Goal: Information Seeking & Learning: Learn about a topic

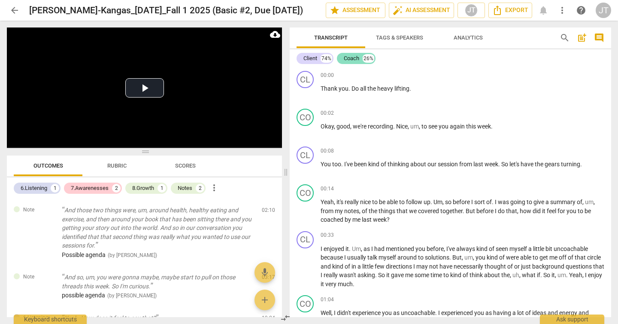
click at [357, 59] on div "Coach" at bounding box center [351, 58] width 15 height 9
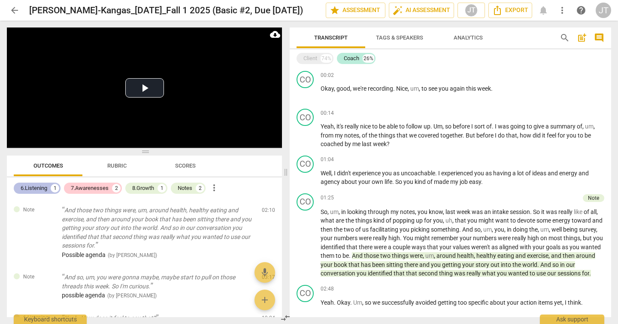
click at [33, 191] on div "6.Listening" at bounding box center [34, 188] width 27 height 9
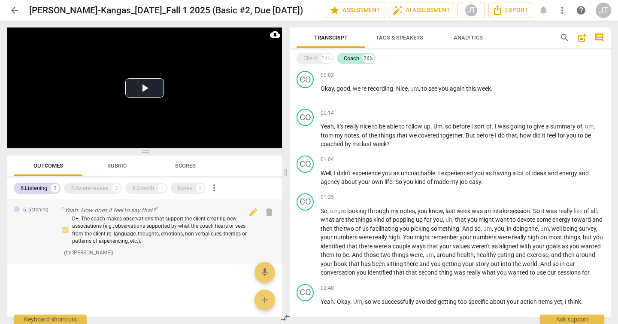
drag, startPoint x: 137, startPoint y: 231, endPoint x: 157, endPoint y: 230, distance: 20.2
click at [137, 231] on div "D+. The coach makes observations that support the client creating new associati…" at bounding box center [158, 230] width 193 height 30
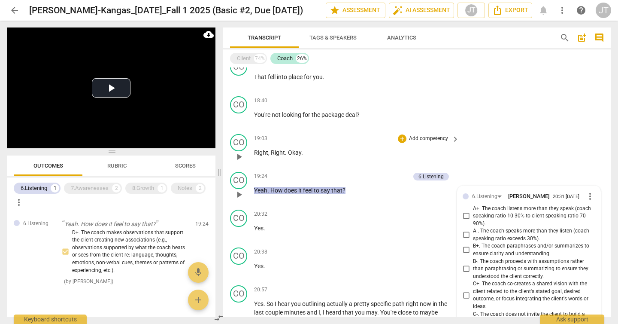
scroll to position [1226, 0]
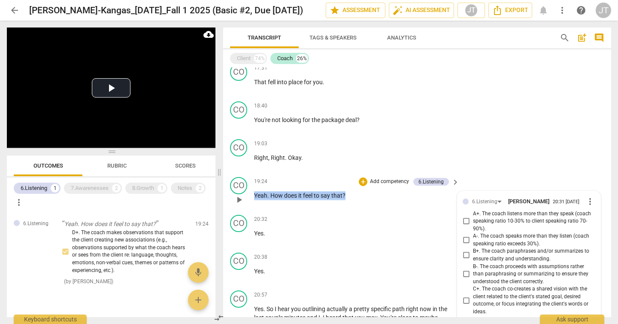
drag, startPoint x: 355, startPoint y: 196, endPoint x: 255, endPoint y: 194, distance: 100.0
click at [255, 194] on p "Yeah . How does it feel to say that ?" at bounding box center [354, 195] width 201 height 9
copy p "Yeah . How does it feel to say that ?"
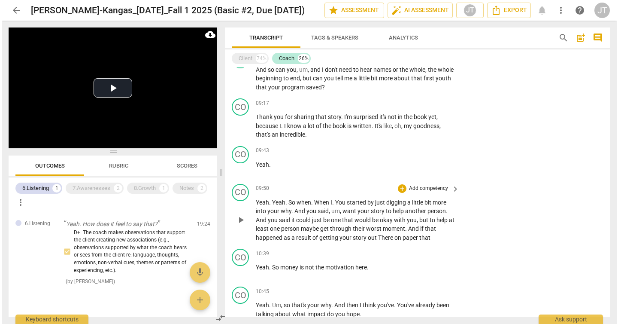
scroll to position [399, 0]
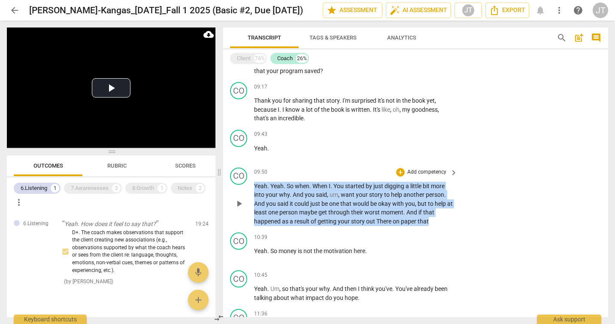
drag, startPoint x: 254, startPoint y: 188, endPoint x: 430, endPoint y: 222, distance: 178.5
click at [430, 222] on p "Yeah . Yeah . So when . When I . You started by just digging a little bit more …" at bounding box center [353, 204] width 199 height 44
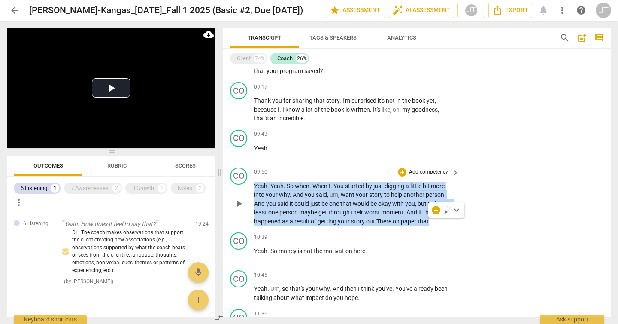
click at [422, 169] on p "Add competency" at bounding box center [428, 172] width 41 height 8
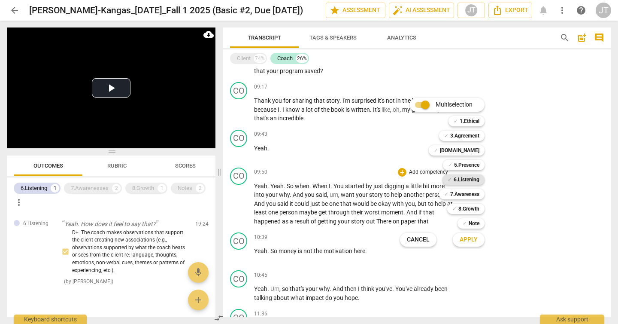
click at [466, 176] on b "6.Listening" at bounding box center [467, 179] width 26 height 10
click at [476, 242] on span "Apply" at bounding box center [469, 239] width 18 height 9
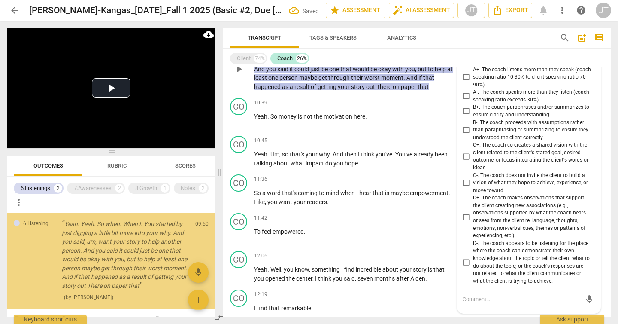
scroll to position [478, 0]
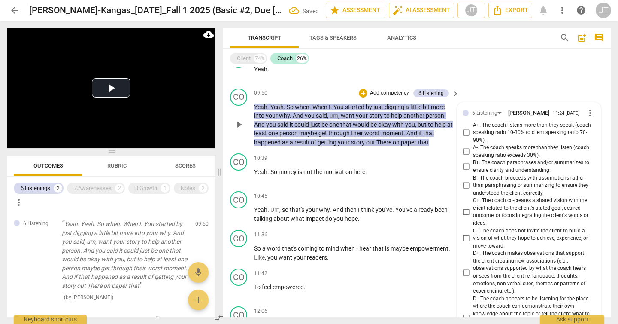
click at [492, 167] on span "B+. The coach paraphrases and/or summarizes to ensure clarity and understanding." at bounding box center [532, 166] width 119 height 15
click at [473, 167] on input "B+. The coach paraphrases and/or summarizes to ensure clarity and understanding." at bounding box center [466, 166] width 14 height 10
checkbox input "true"
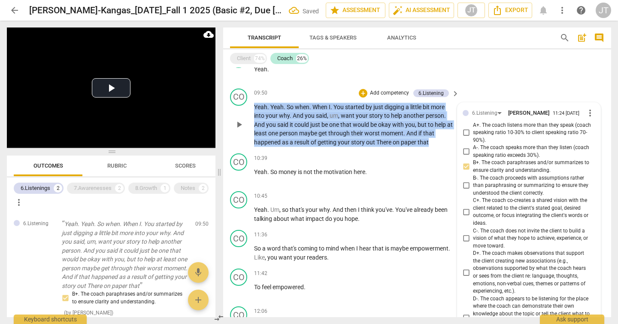
drag, startPoint x: 437, startPoint y: 143, endPoint x: 251, endPoint y: 109, distance: 188.5
click at [251, 109] on div "CO play_arrow pause 09:50 + Add competency 6.Listening keyboard_arrow_right Yea…" at bounding box center [417, 117] width 388 height 65
copy p "Yeah . Yeah . So when . When I . You started by just digging a little bit more …"
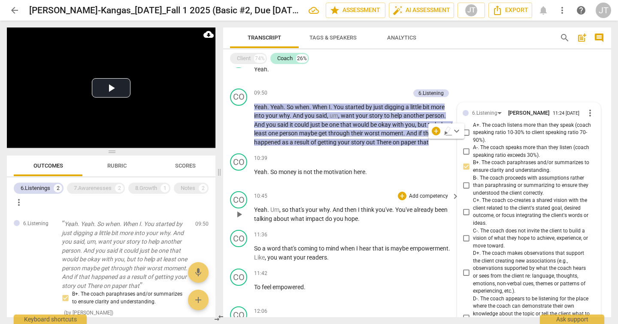
click at [372, 212] on span "think" at bounding box center [368, 209] width 15 height 7
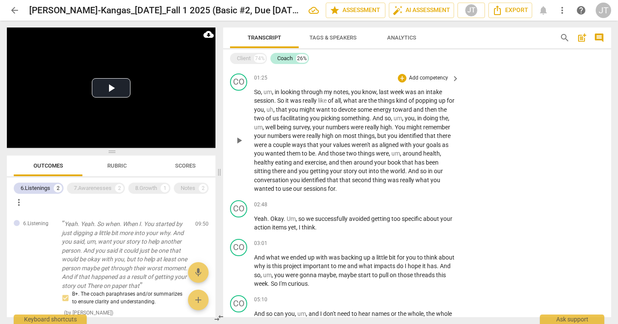
scroll to position [140, 0]
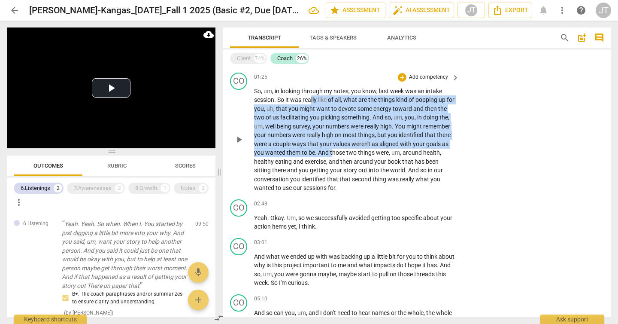
drag, startPoint x: 312, startPoint y: 98, endPoint x: 356, endPoint y: 150, distance: 68.5
click at [356, 150] on p "So , um , in looking through my notes , you know , last week was an intake sess…" at bounding box center [354, 140] width 201 height 106
click at [346, 150] on span "those" at bounding box center [338, 152] width 16 height 7
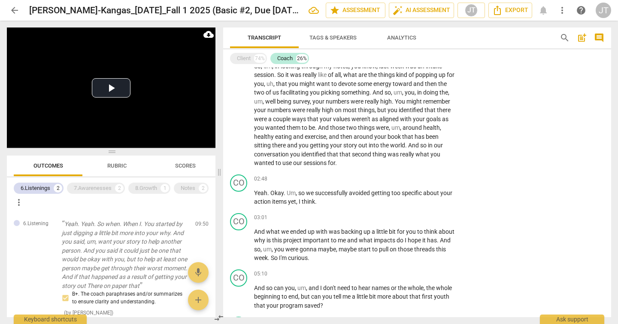
scroll to position [92, 0]
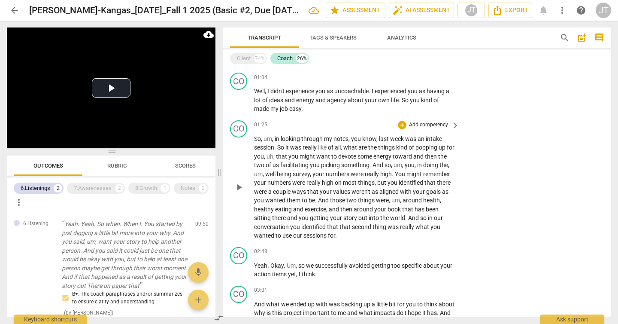
click at [276, 159] on span "," at bounding box center [274, 156] width 3 height 7
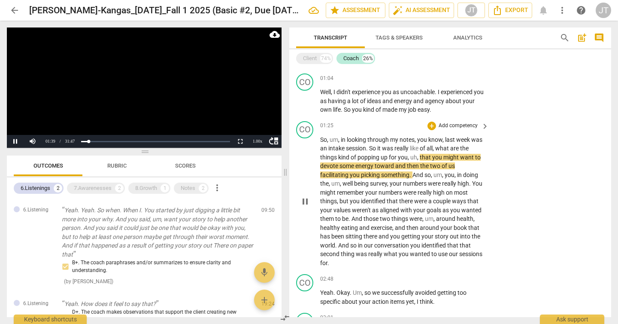
scroll to position [93, 0]
drag, startPoint x: 220, startPoint y: 171, endPoint x: 286, endPoint y: 177, distance: 66.3
click at [286, 177] on span at bounding box center [285, 172] width 5 height 303
click at [257, 143] on div "1.00 x" at bounding box center [257, 141] width 17 height 13
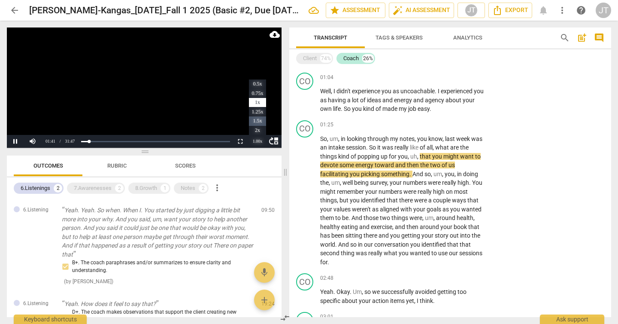
click at [252, 120] on li "1.5x" at bounding box center [257, 120] width 17 height 9
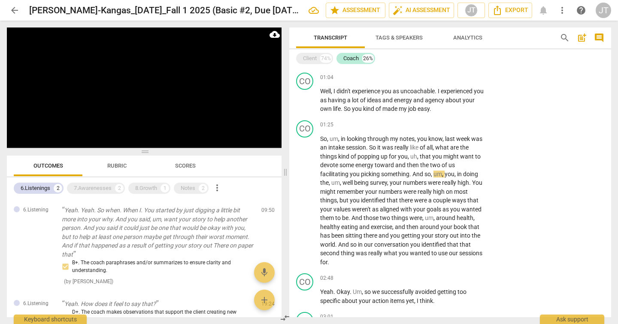
click at [140, 85] on video at bounding box center [144, 87] width 275 height 120
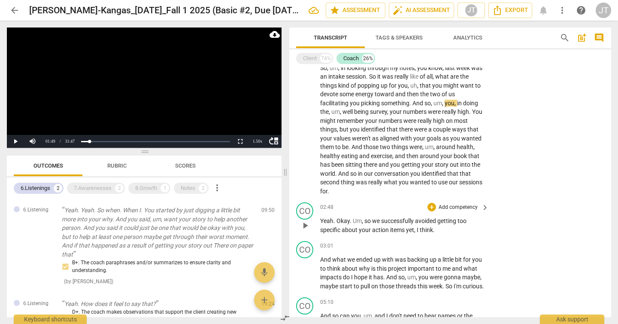
scroll to position [91, 0]
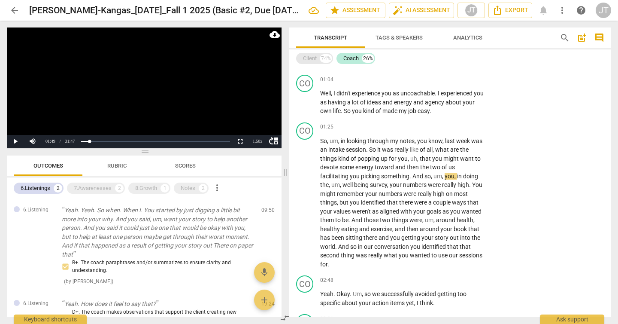
click at [314, 55] on div "Client" at bounding box center [310, 58] width 14 height 9
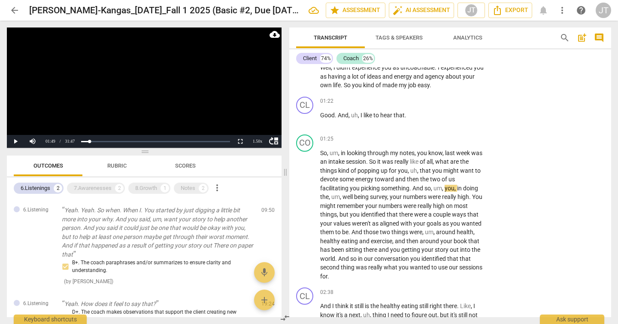
scroll to position [306, 0]
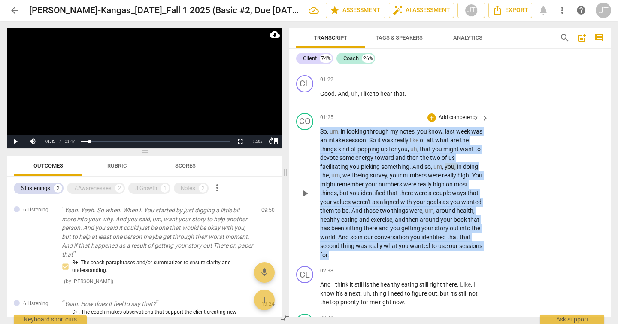
drag, startPoint x: 363, startPoint y: 254, endPoint x: 319, endPoint y: 130, distance: 131.4
click at [319, 130] on div "CO play_arrow pause 01:25 + Add competency keyboard_arrow_right So , um , in lo…" at bounding box center [450, 185] width 322 height 153
copy p "So , um , in looking through my notes , you know , last week was an intake sess…"
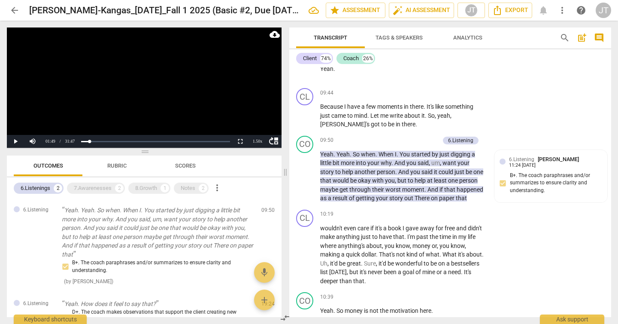
scroll to position [1898, 0]
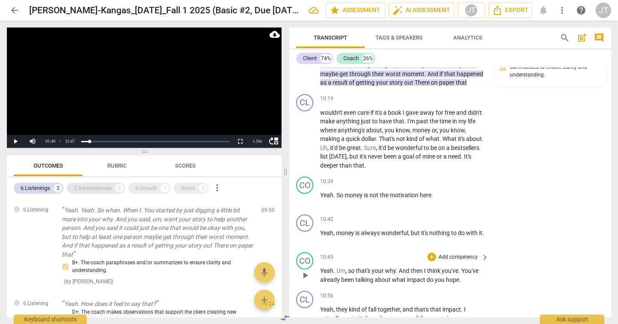
drag, startPoint x: 44, startPoint y: 185, endPoint x: 71, endPoint y: 185, distance: 27.5
click at [44, 185] on div "6.Listenings" at bounding box center [36, 188] width 30 height 9
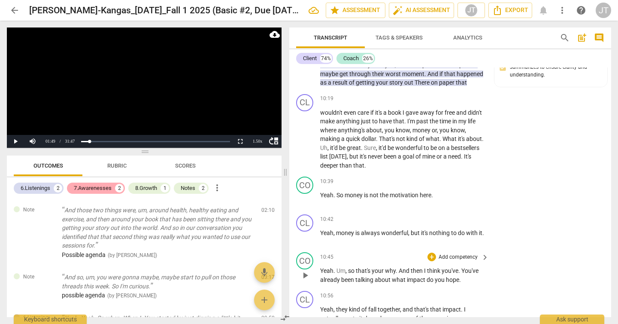
click at [88, 187] on div "7.Awarenesses" at bounding box center [93, 188] width 38 height 9
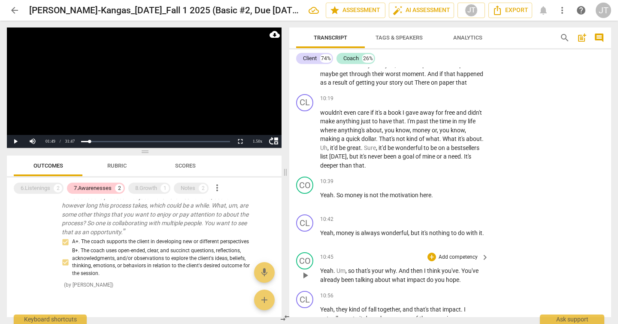
scroll to position [108, 0]
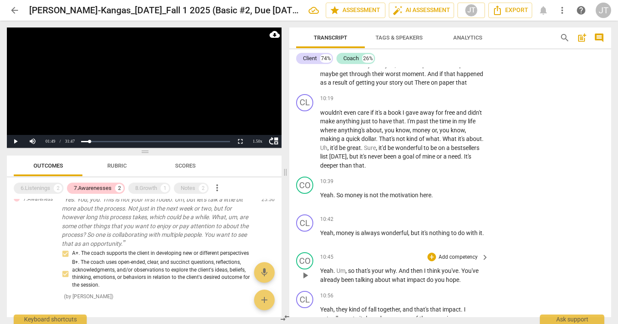
click at [169, 222] on p "Yes. You, you. This is not your first rodeo. Um, but let's talk a little bit mo…" at bounding box center [158, 221] width 193 height 53
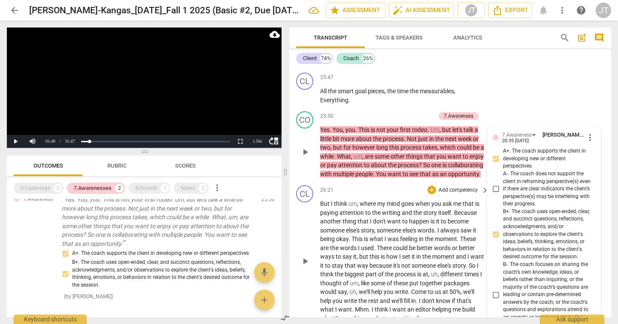
scroll to position [6106, 0]
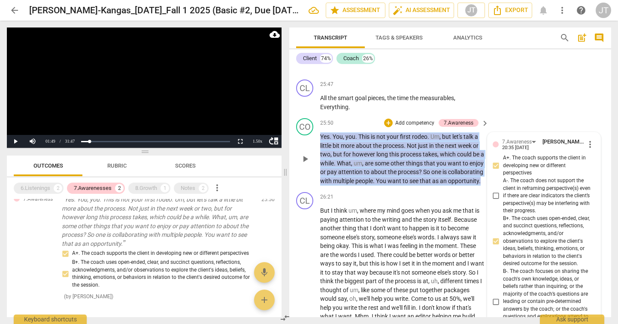
drag, startPoint x: 372, startPoint y: 226, endPoint x: 311, endPoint y: 174, distance: 79.8
click at [311, 174] on div "CO play_arrow pause 25:50 + Add competency 7.Awareness keyboard_arrow_right Yes…" at bounding box center [450, 152] width 322 height 74
copy p "Yes . You , you . This is not your first rodeo . Um , but let's talk a little b…"
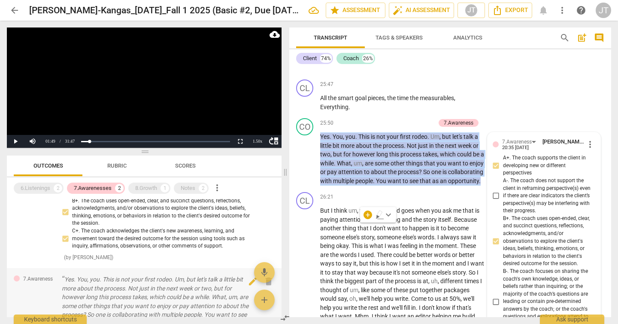
scroll to position [9, 0]
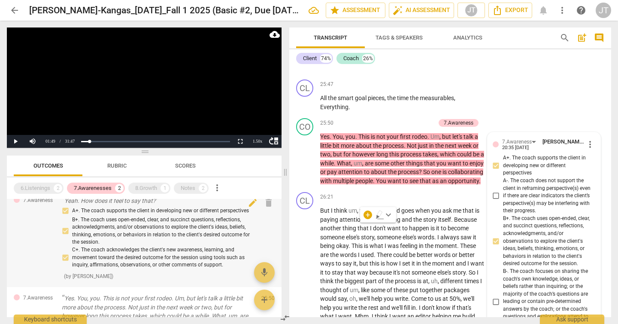
click at [157, 231] on div "A+. The coach supports the client in developing new or different perspectives B…" at bounding box center [158, 237] width 193 height 63
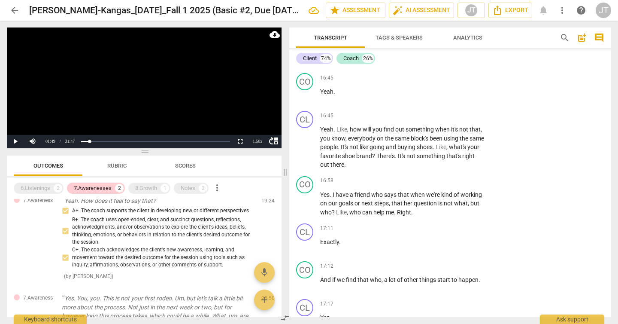
scroll to position [3093, 0]
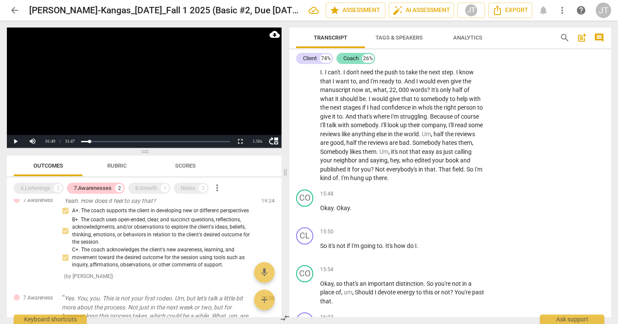
click at [346, 60] on div "Coach" at bounding box center [350, 58] width 15 height 9
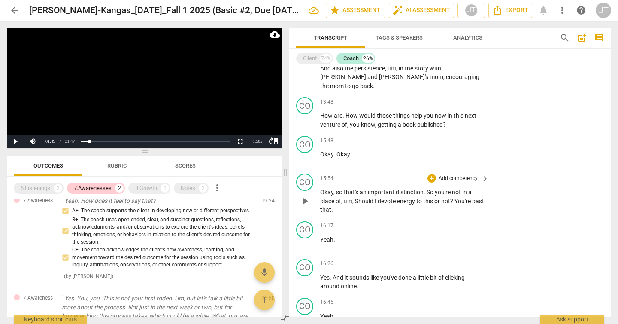
scroll to position [939, 0]
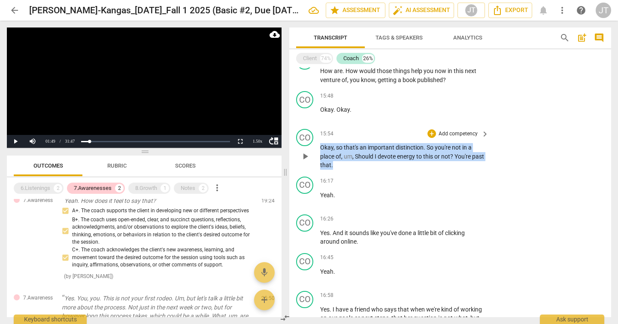
drag, startPoint x: 352, startPoint y: 172, endPoint x: 309, endPoint y: 158, distance: 44.9
click at [309, 158] on div "CO play_arrow pause 15:54 + Add competency keyboard_arrow_right Okay , so that'…" at bounding box center [450, 149] width 322 height 48
copy p "Okay , so that's an important distinction . So you're not in a place of , um , …"
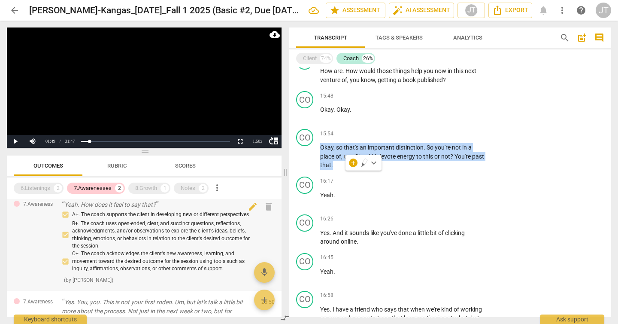
scroll to position [0, 0]
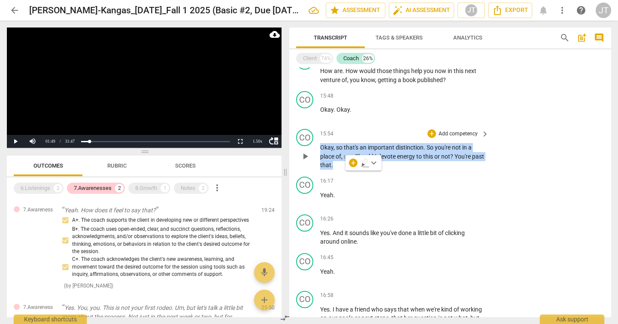
click at [438, 138] on p "Add competency" at bounding box center [458, 134] width 41 height 8
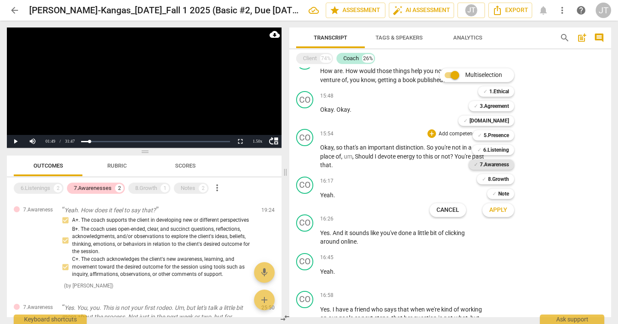
click at [482, 163] on b "7.Awareness" at bounding box center [494, 164] width 29 height 10
click at [503, 209] on span "Apply" at bounding box center [498, 210] width 18 height 9
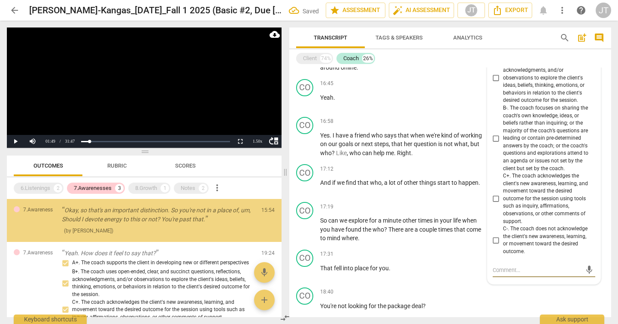
scroll to position [1055, 0]
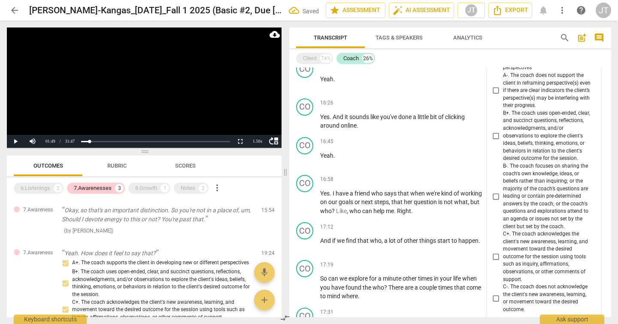
click at [516, 145] on span "B+. The coach uses open-ended, clear, and succinct questions, reflections, ackn…" at bounding box center [547, 135] width 89 height 53
click at [503, 141] on input "B+. The coach uses open-ended, clear, and succinct questions, reflections, ackn…" at bounding box center [496, 135] width 14 height 10
checkbox input "true"
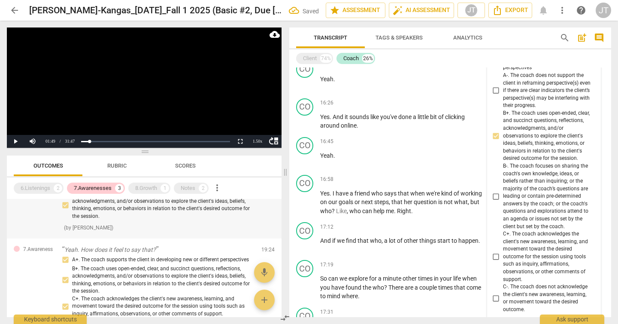
scroll to position [67, 0]
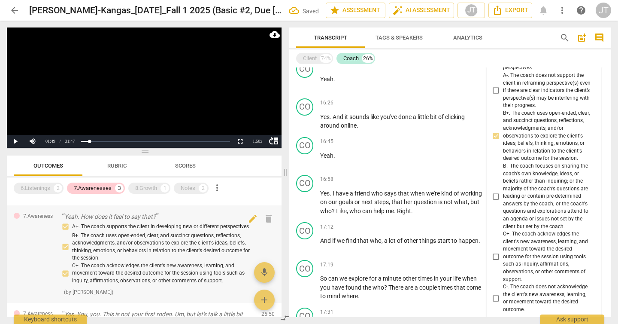
click at [155, 248] on div "A+. The coach supports the client in developing new or different perspectives B…" at bounding box center [158, 252] width 193 height 63
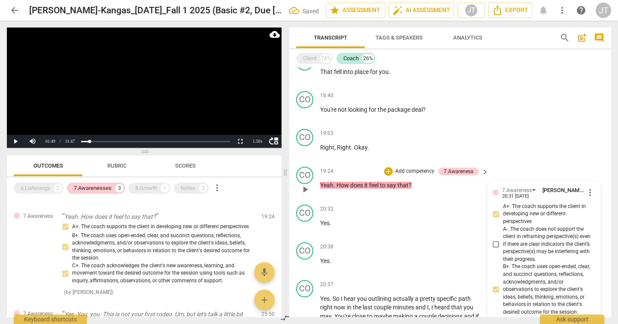
scroll to position [1307, 0]
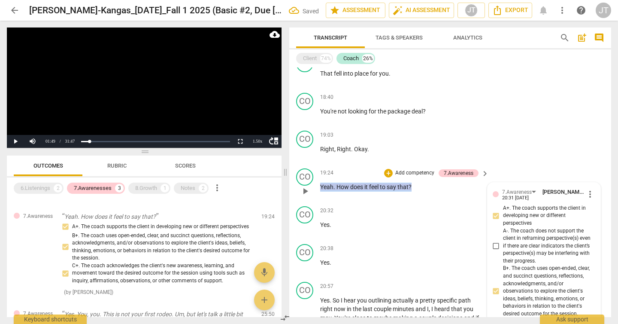
drag, startPoint x: 417, startPoint y: 193, endPoint x: 308, endPoint y: 199, distance: 109.6
click at [308, 199] on div "CO play_arrow pause 19:24 + Add competency 7.Awareness keyboard_arrow_right Yea…" at bounding box center [450, 184] width 322 height 38
copy p "Yeah . How does it feel to say that ?"
click at [148, 188] on div "8.Growth" at bounding box center [146, 188] width 22 height 9
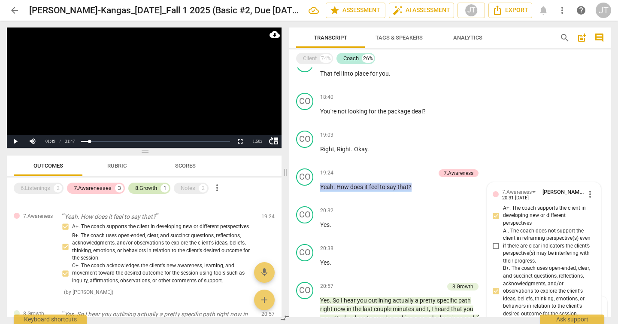
click at [156, 190] on div "8.Growth" at bounding box center [146, 188] width 22 height 9
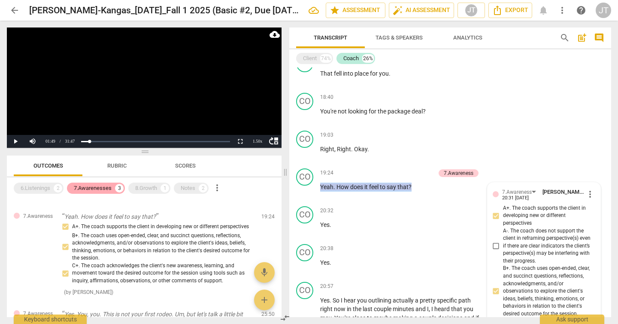
click at [110, 188] on div "7.Awarenesses" at bounding box center [93, 188] width 38 height 9
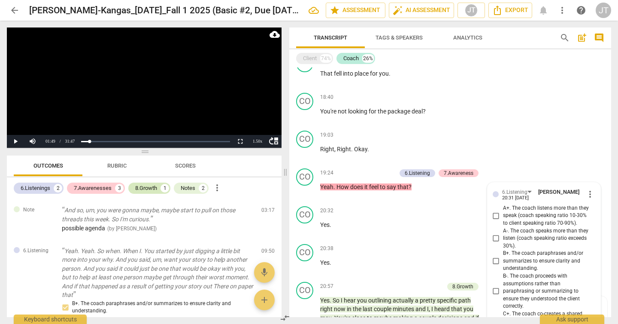
scroll to position [1629, 0]
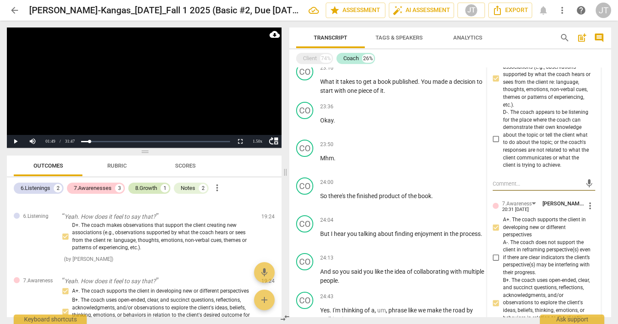
click at [154, 188] on div "8.Growth" at bounding box center [146, 188] width 22 height 9
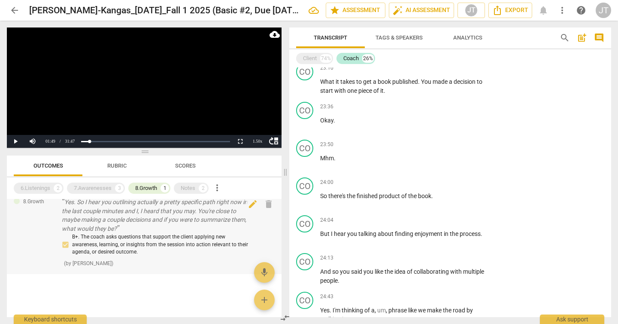
scroll to position [3, 0]
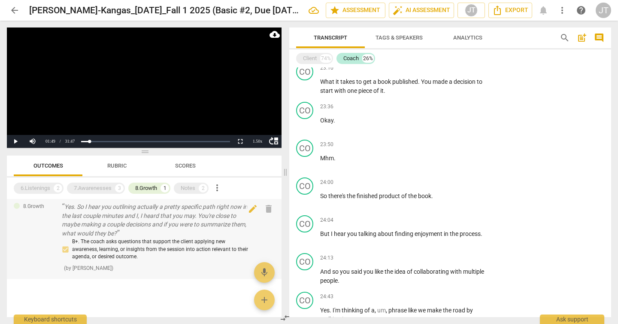
click at [169, 223] on p "Yes. So I hear you outlining actually a pretty specific path right now in the l…" at bounding box center [158, 219] width 193 height 35
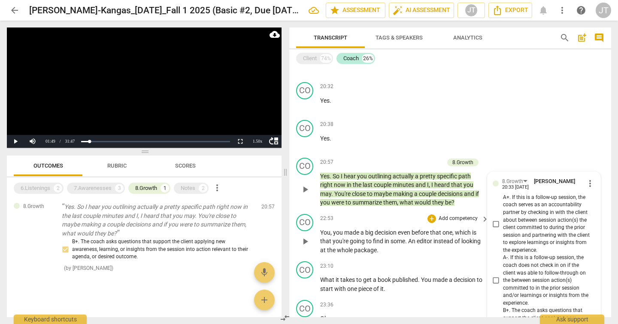
scroll to position [1430, 0]
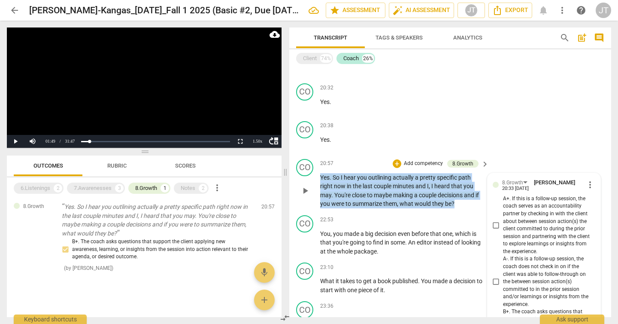
drag, startPoint x: 467, startPoint y: 213, endPoint x: 315, endPoint y: 185, distance: 154.9
click at [315, 185] on div "CO play_arrow pause 20:57 + Add competency 8.Growth keyboard_arrow_right Yes . …" at bounding box center [450, 183] width 322 height 56
copy p "Yes . So I hear you outlining actually a pretty specific path right now in the …"
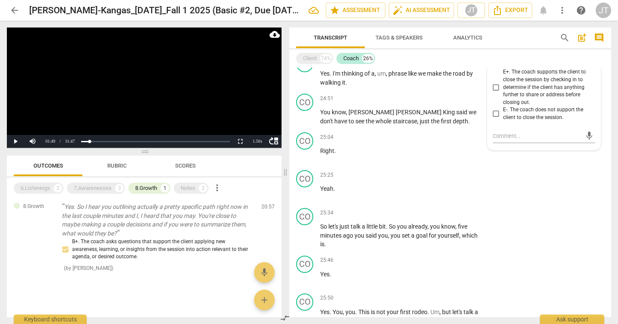
scroll to position [1984, 0]
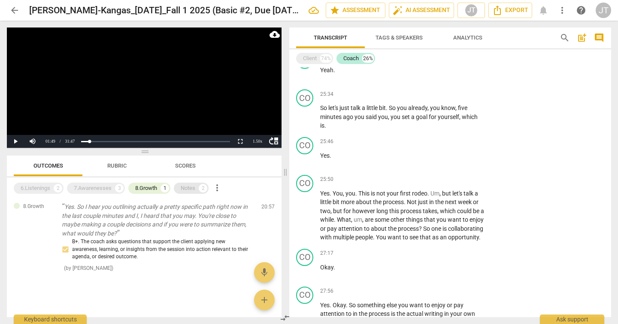
click at [191, 189] on div "Notes" at bounding box center [188, 188] width 15 height 9
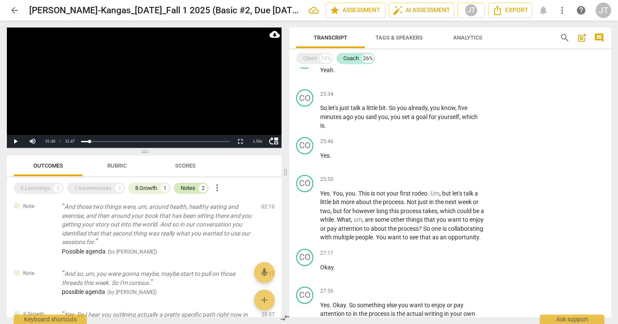
scroll to position [111, 0]
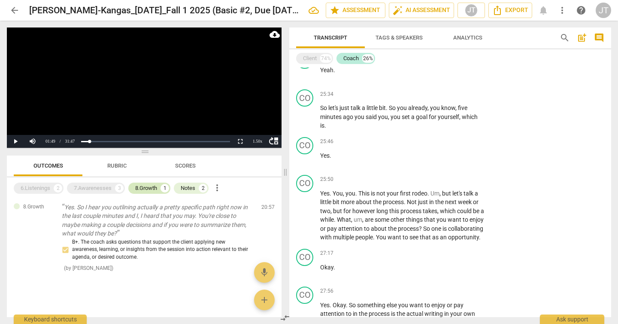
click at [161, 189] on div "8.Growth 1" at bounding box center [149, 187] width 42 height 11
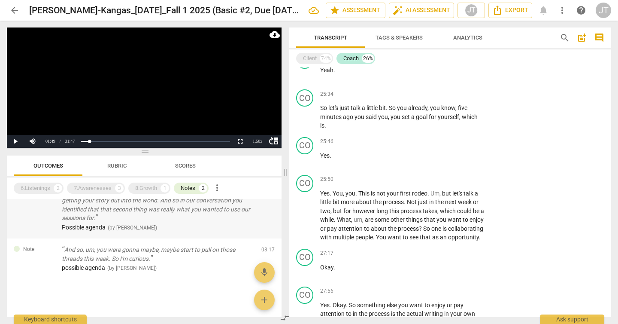
scroll to position [0, 0]
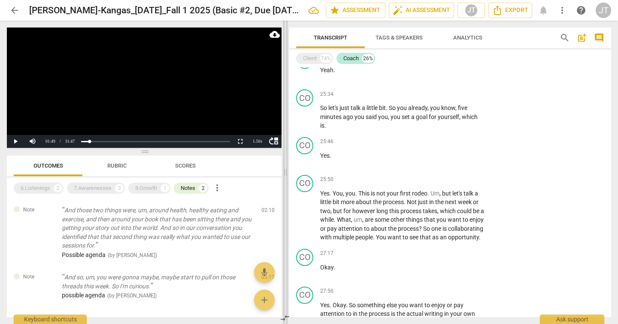
click at [285, 173] on span at bounding box center [285, 172] width 5 height 303
click at [322, 58] on div "74%" at bounding box center [326, 58] width 12 height 9
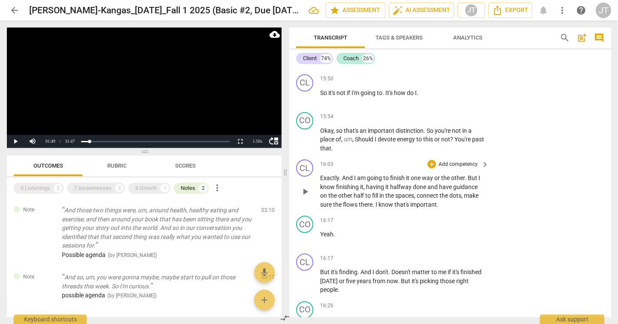
scroll to position [3253, 0]
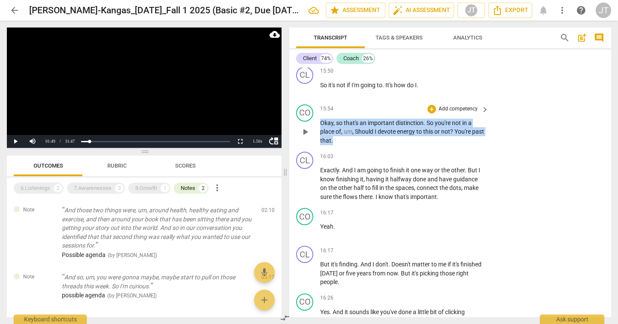
drag, startPoint x: 358, startPoint y: 167, endPoint x: 321, endPoint y: 152, distance: 39.7
click at [321, 145] on p "Okay , so that's an important distinction . So you're not in a place of , um , …" at bounding box center [402, 131] width 164 height 27
click at [190, 186] on div "Notes" at bounding box center [188, 188] width 15 height 9
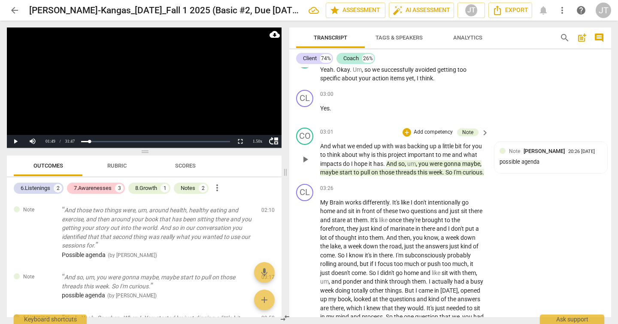
scroll to position [564, 0]
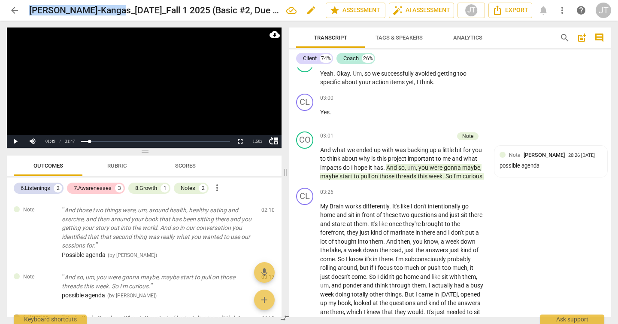
drag, startPoint x: 30, startPoint y: 12, endPoint x: 117, endPoint y: 12, distance: 86.3
click at [117, 12] on h2 "[PERSON_NAME]-Kangas_[DATE]_Fall 1 2025 (Basic #2, Due [DATE])" at bounding box center [154, 10] width 250 height 11
copy h2 "[PERSON_NAME]"
